Goal: Use online tool/utility: Utilize a website feature to perform a specific function

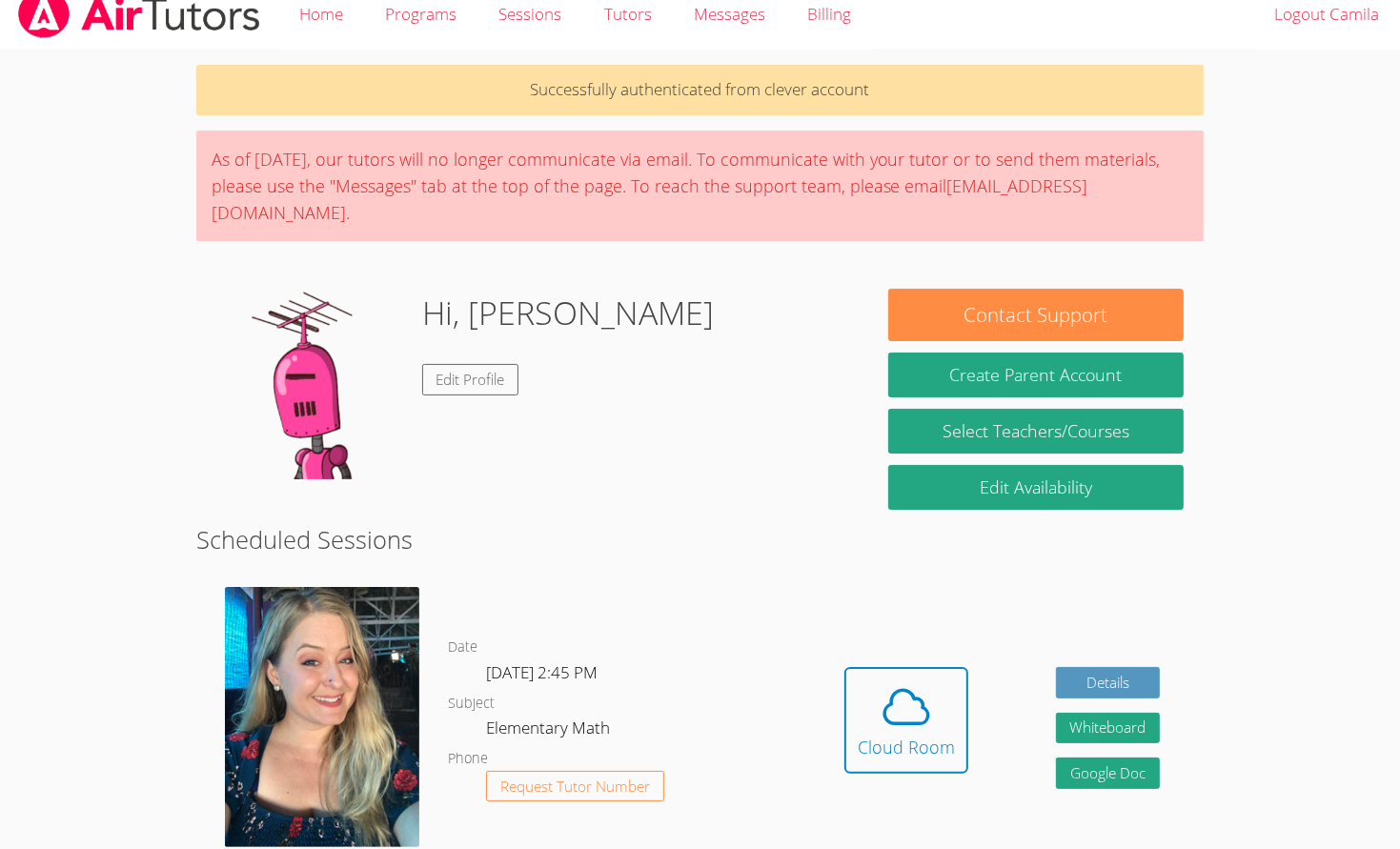
scroll to position [33, 0]
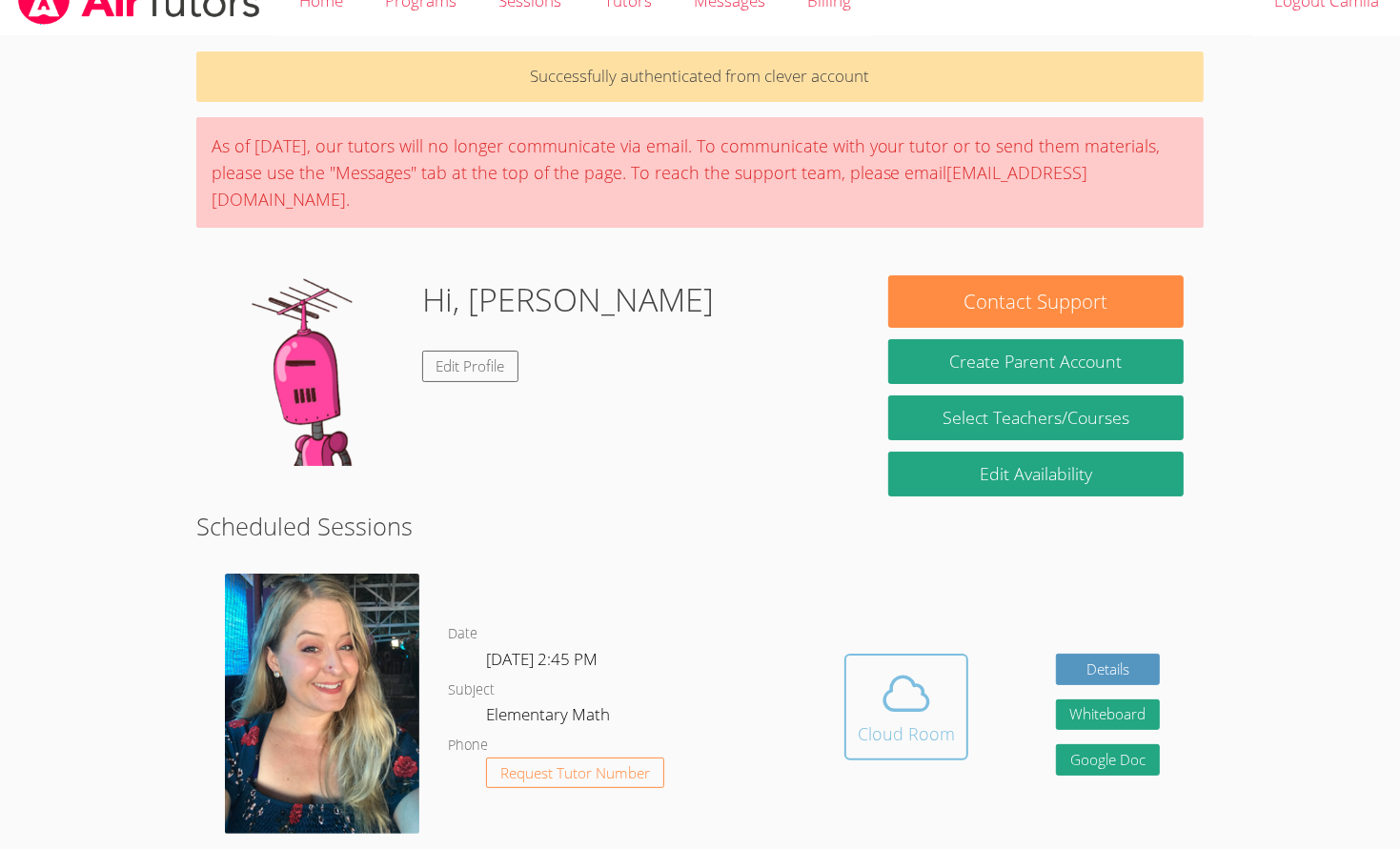
click at [864, 653] on button "Cloud Room" at bounding box center [906, 706] width 124 height 107
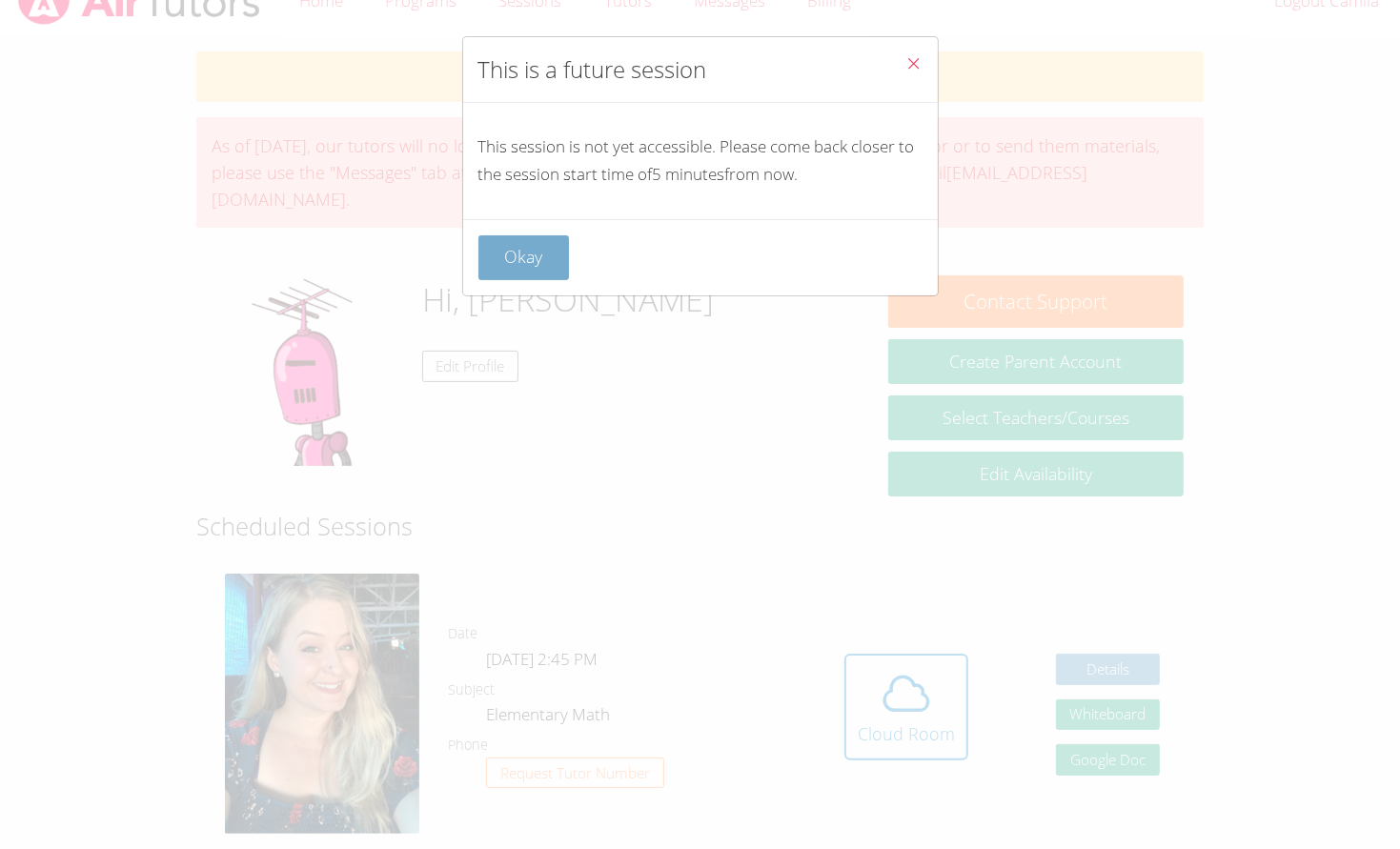
click at [521, 267] on button "Okay" at bounding box center [525, 257] width 92 height 45
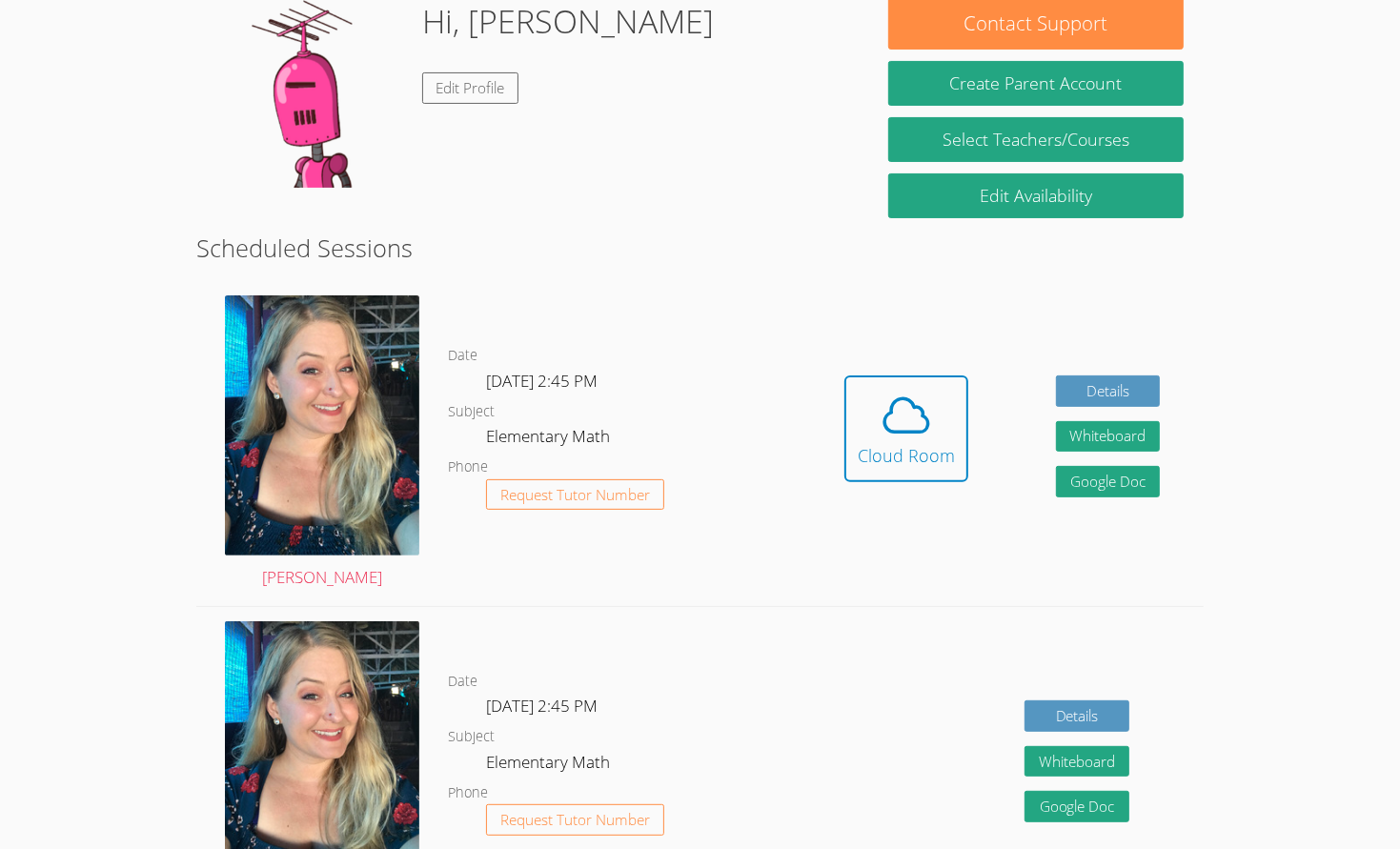
scroll to position [293, 0]
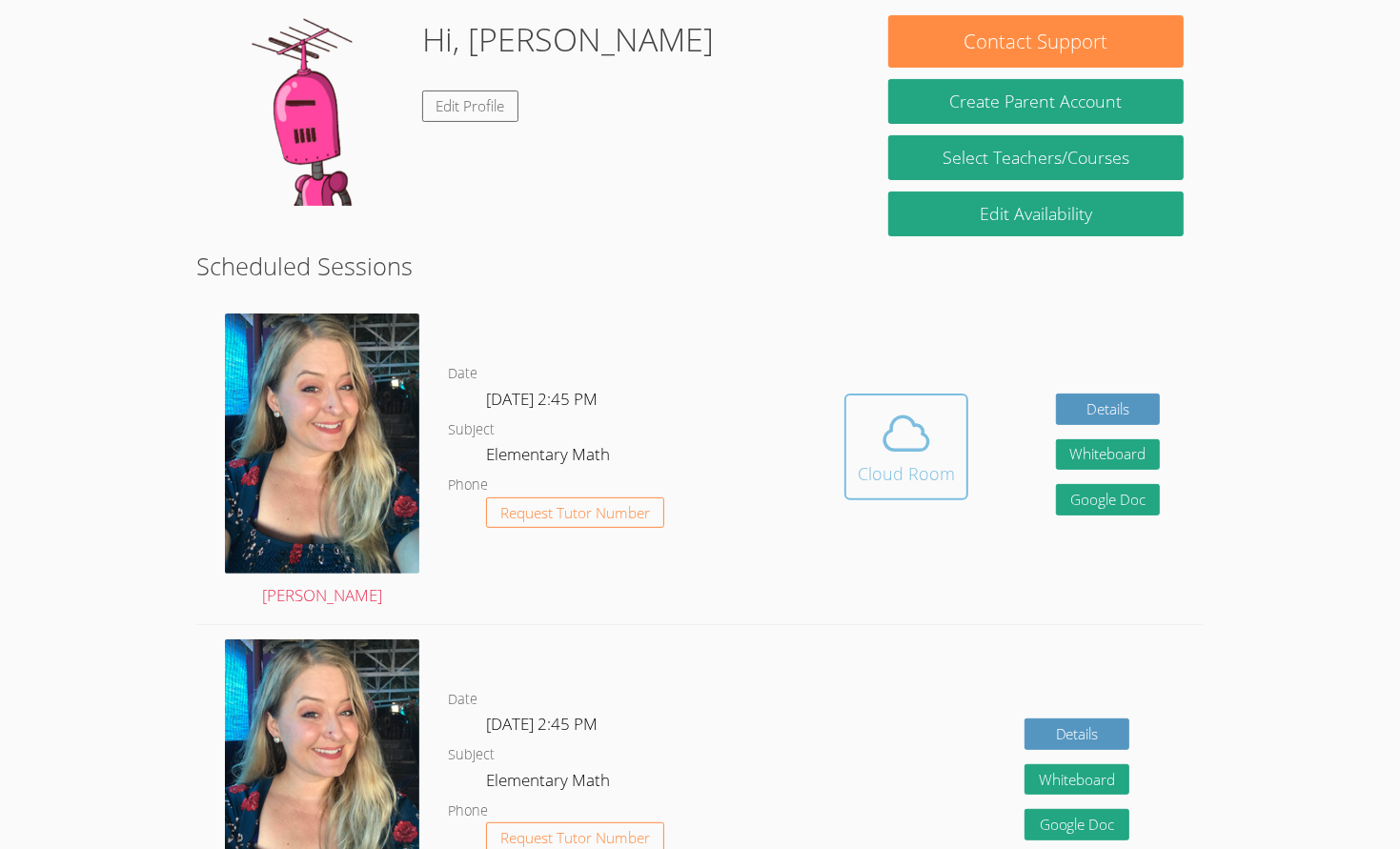
click at [927, 460] on div "Cloud Room" at bounding box center [905, 473] width 97 height 27
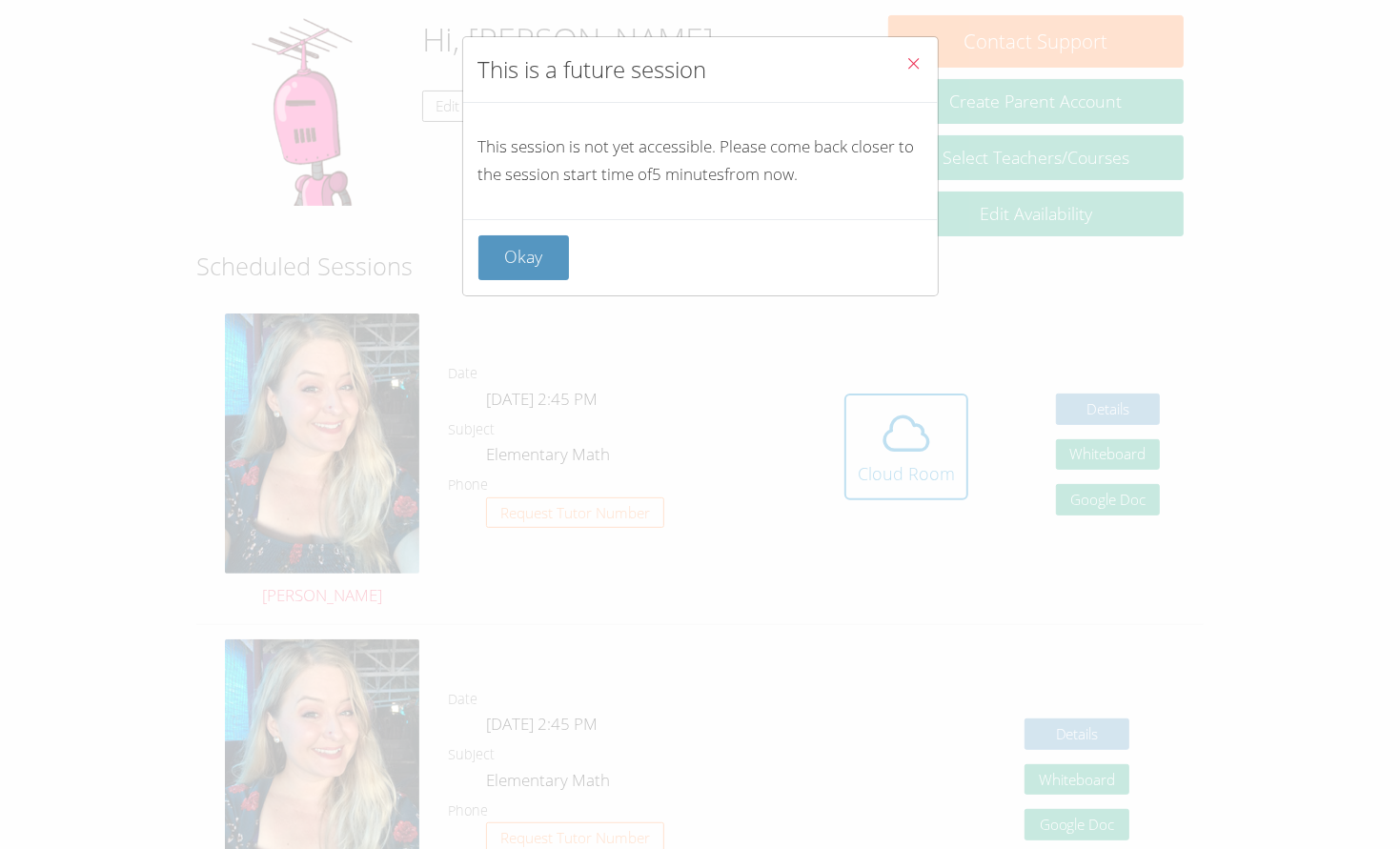
click at [934, 62] on button "Close" at bounding box center [913, 66] width 47 height 58
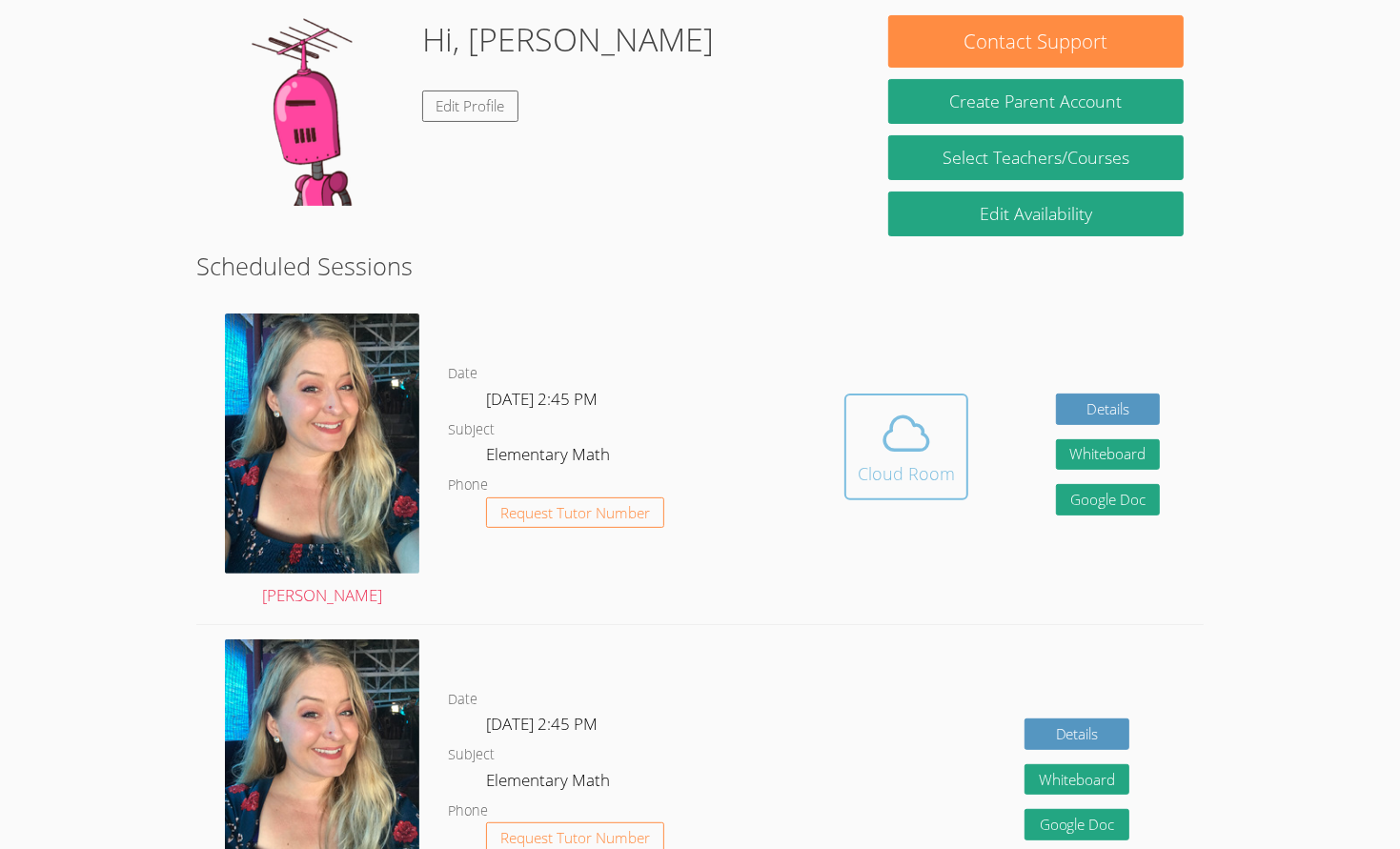
click at [898, 415] on icon at bounding box center [906, 434] width 54 height 54
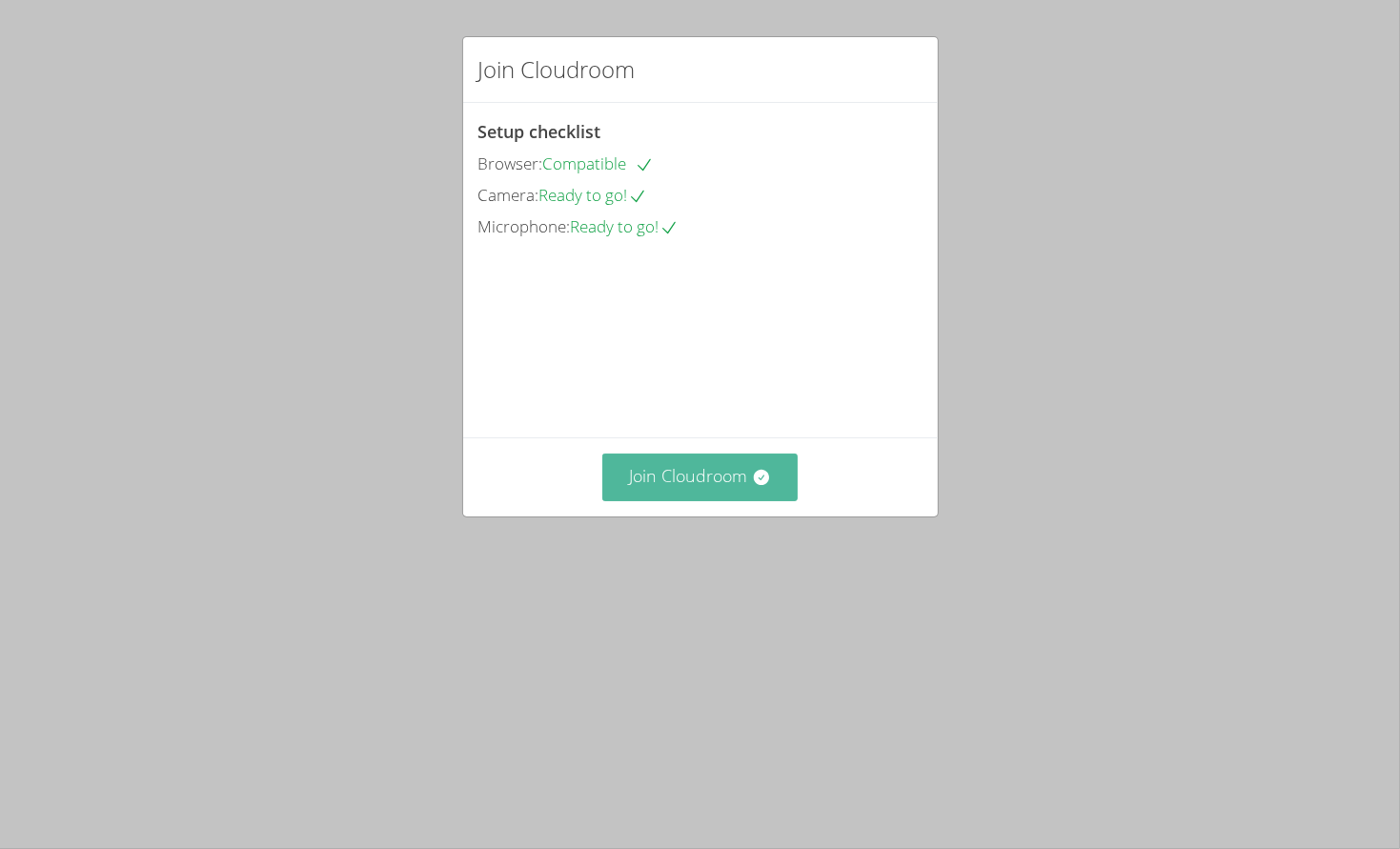
click at [652, 501] on button "Join Cloudroom" at bounding box center [700, 477] width 195 height 47
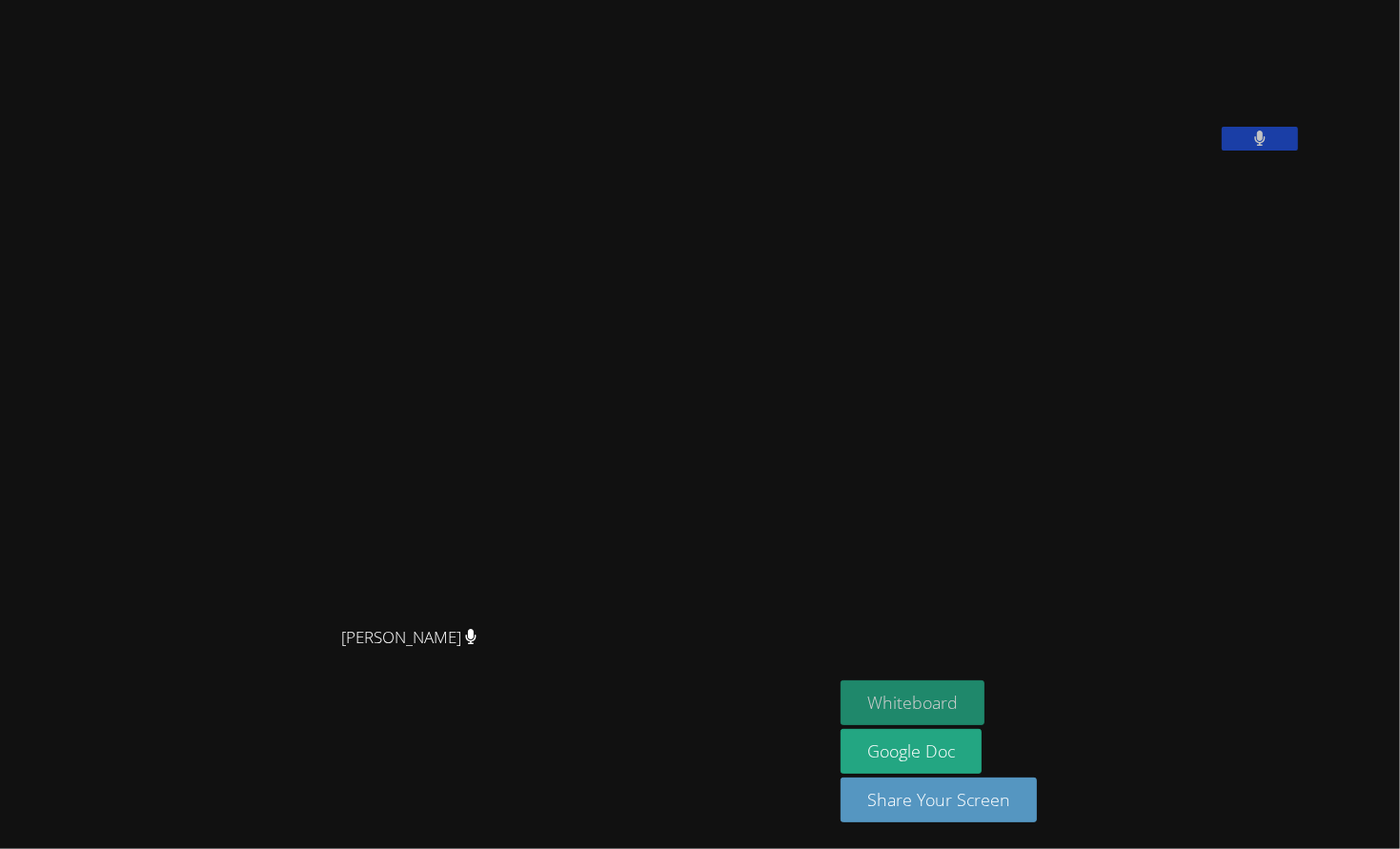
click at [984, 714] on button "Whiteboard" at bounding box center [912, 702] width 144 height 45
click at [984, 697] on button "Whiteboard" at bounding box center [912, 702] width 144 height 45
